Goal: Task Accomplishment & Management: Manage account settings

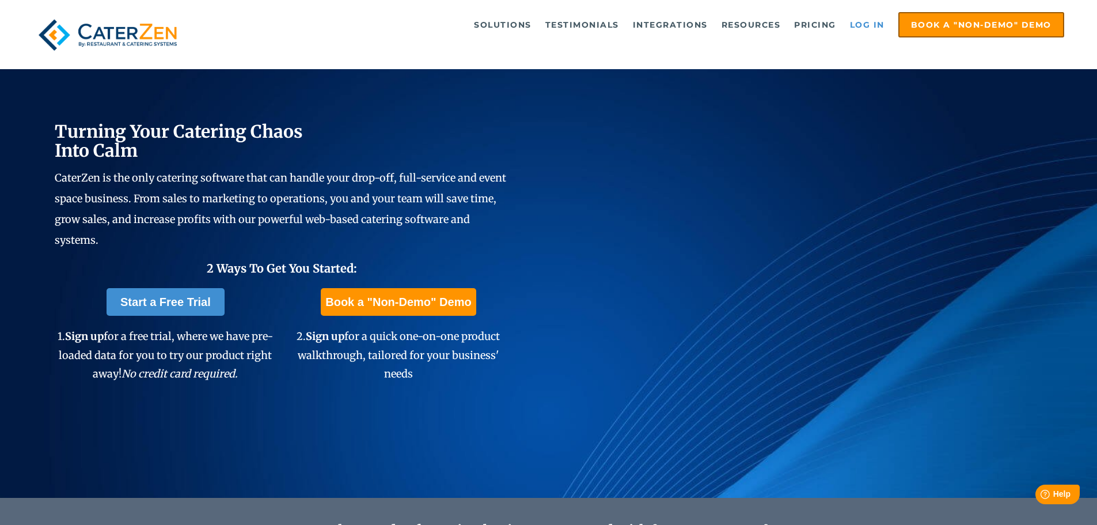
click at [856, 27] on link "Log in" at bounding box center [867, 24] width 46 height 23
click at [869, 22] on link "Log in" at bounding box center [867, 24] width 46 height 23
click at [858, 26] on link "Log in" at bounding box center [867, 24] width 46 height 23
click at [870, 26] on link "Log in" at bounding box center [867, 24] width 46 height 23
click at [869, 28] on link "Log in" at bounding box center [867, 24] width 46 height 23
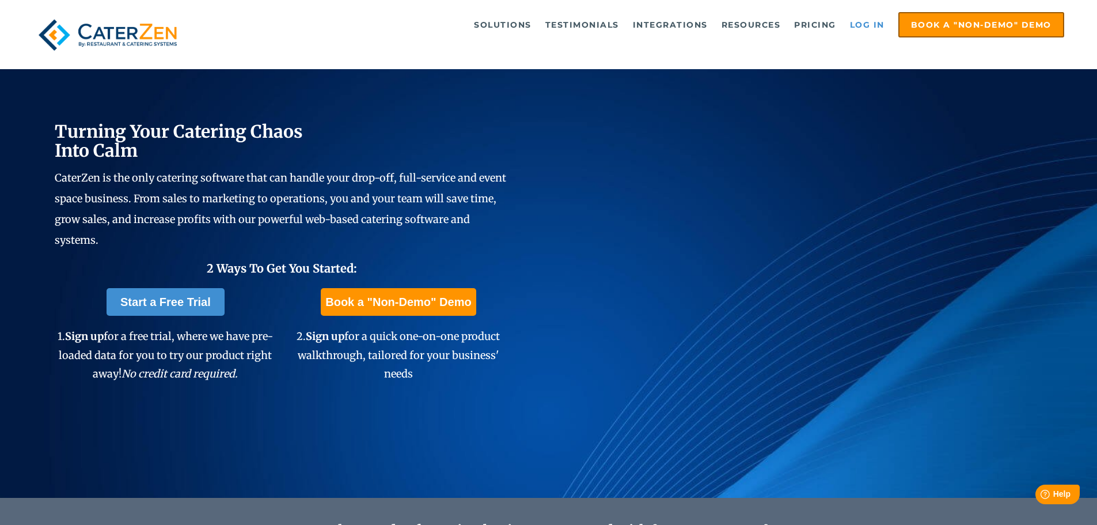
click at [856, 23] on link "Log in" at bounding box center [867, 24] width 46 height 23
